Goal: Transaction & Acquisition: Obtain resource

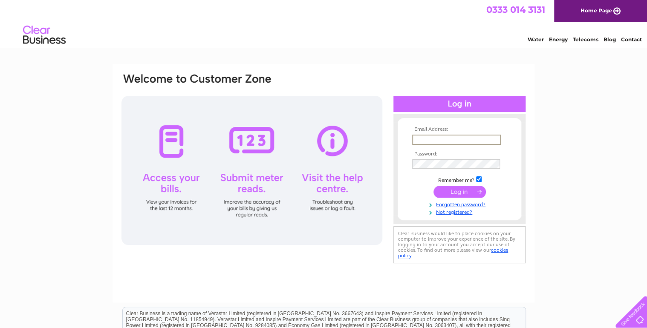
click at [428, 139] on input "text" at bounding box center [456, 140] width 89 height 10
type input "robertbeckandsons@hotmail.co.uk"
click at [463, 190] on input "submit" at bounding box center [460, 191] width 52 height 12
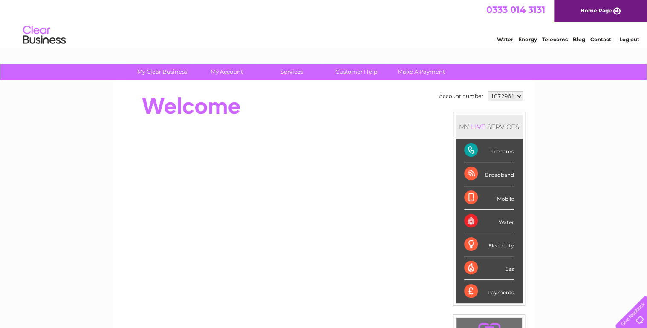
click at [471, 150] on div "Telecoms" at bounding box center [489, 150] width 50 height 23
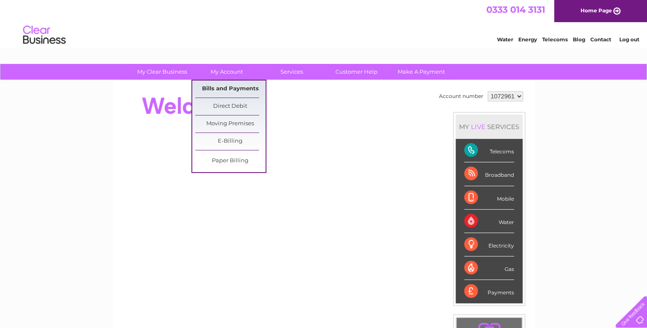
click at [221, 86] on link "Bills and Payments" at bounding box center [230, 89] width 70 height 17
click at [222, 88] on link "Bills and Payments" at bounding box center [230, 89] width 70 height 17
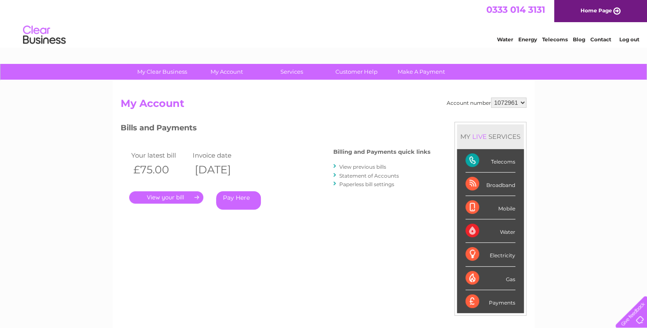
click at [173, 194] on link "." at bounding box center [166, 197] width 74 height 12
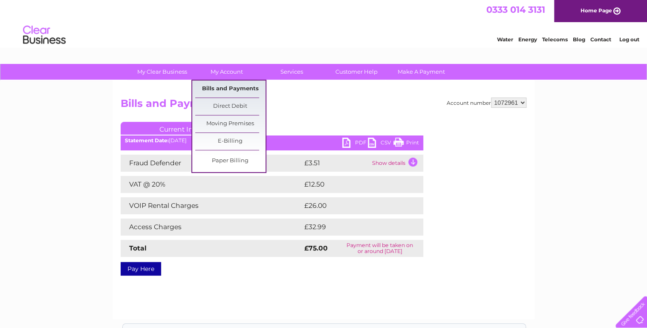
click at [227, 87] on link "Bills and Payments" at bounding box center [230, 89] width 70 height 17
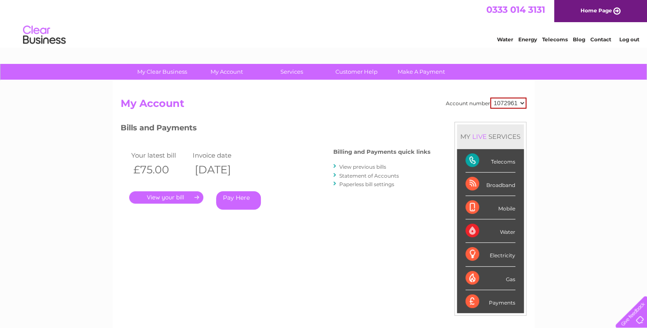
click at [364, 167] on link "View previous bills" at bounding box center [362, 167] width 47 height 6
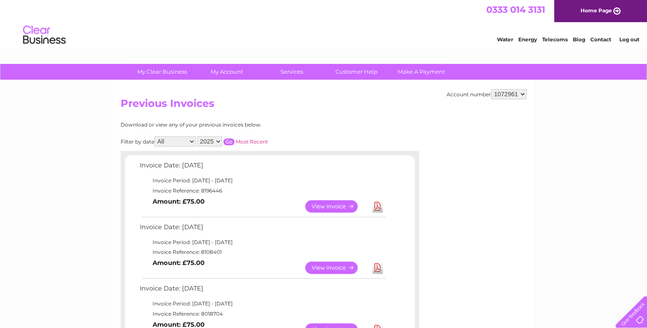
click at [342, 268] on link "View" at bounding box center [336, 268] width 63 height 12
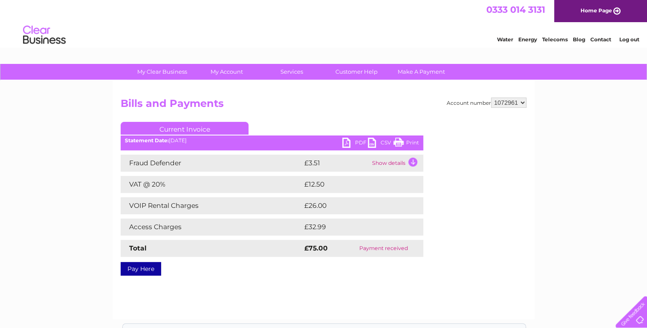
click at [347, 144] on link "PDF" at bounding box center [355, 144] width 26 height 12
